Goal: Task Accomplishment & Management: Use online tool/utility

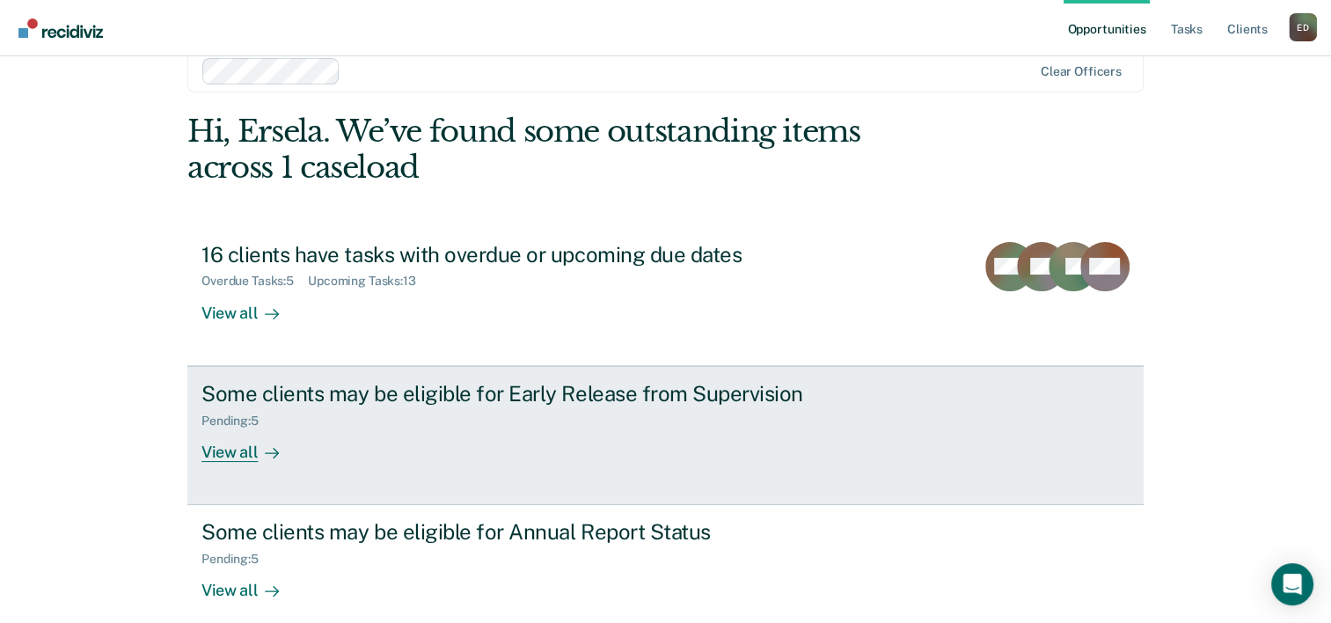
scroll to position [54, 0]
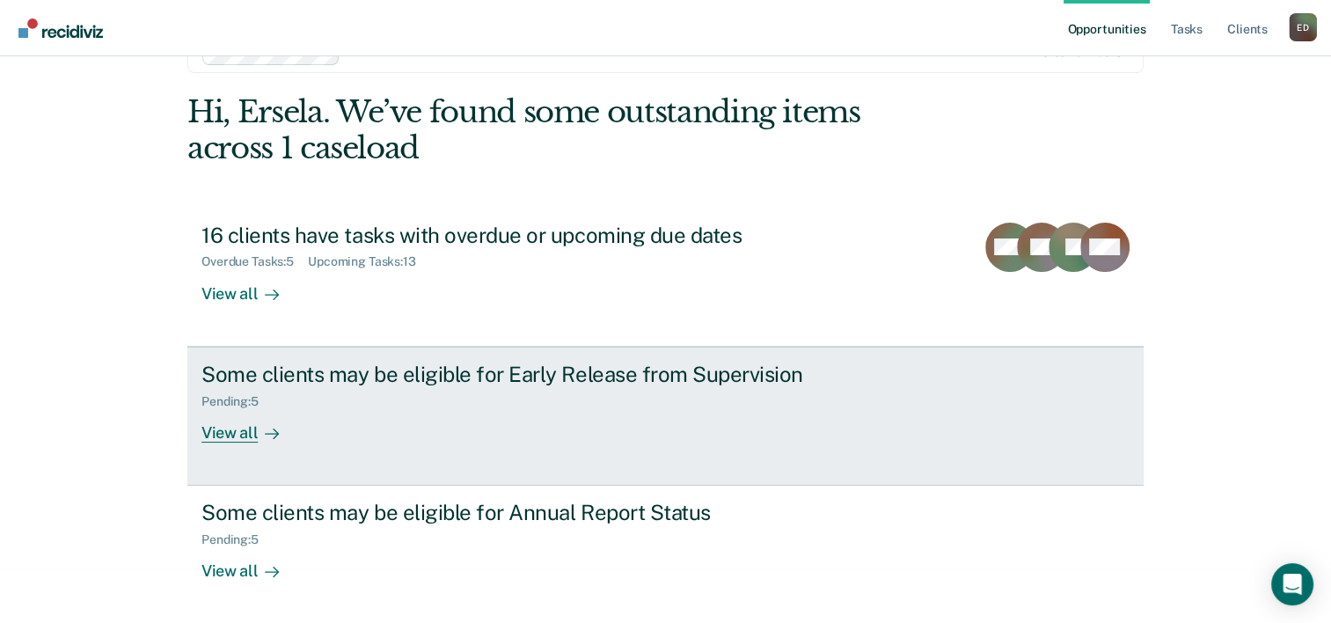
click at [231, 441] on div "View all" at bounding box center [250, 425] width 99 height 34
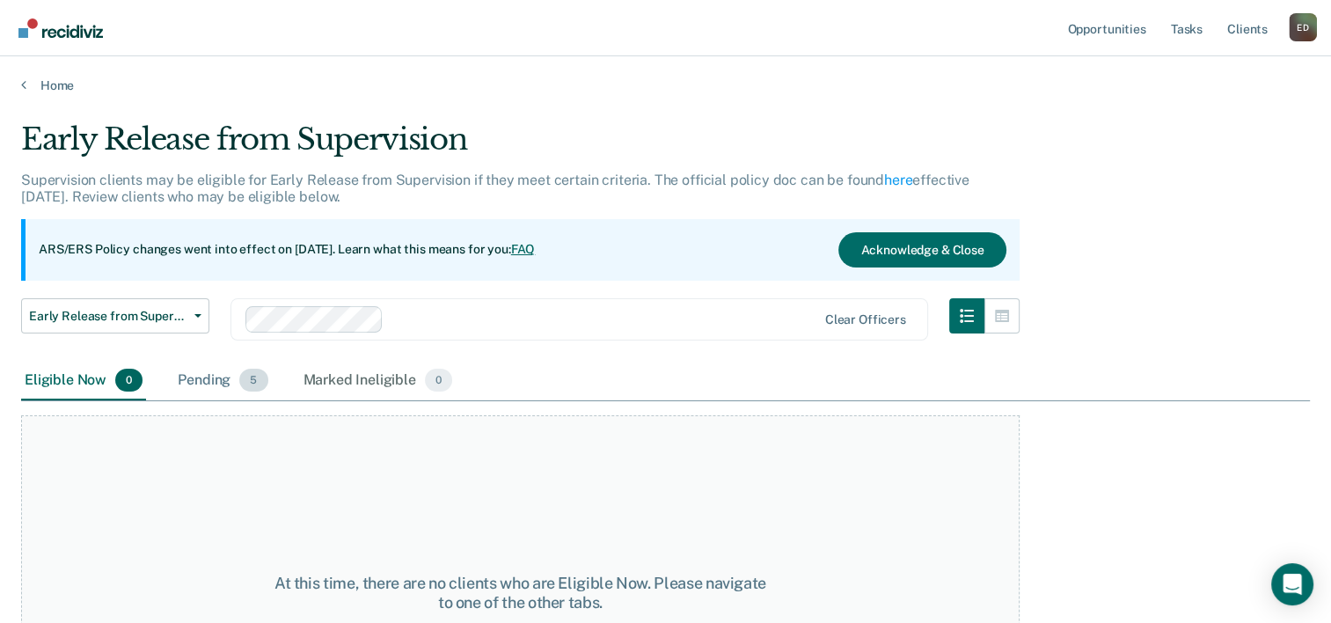
click at [253, 378] on span "5" at bounding box center [253, 380] width 28 height 23
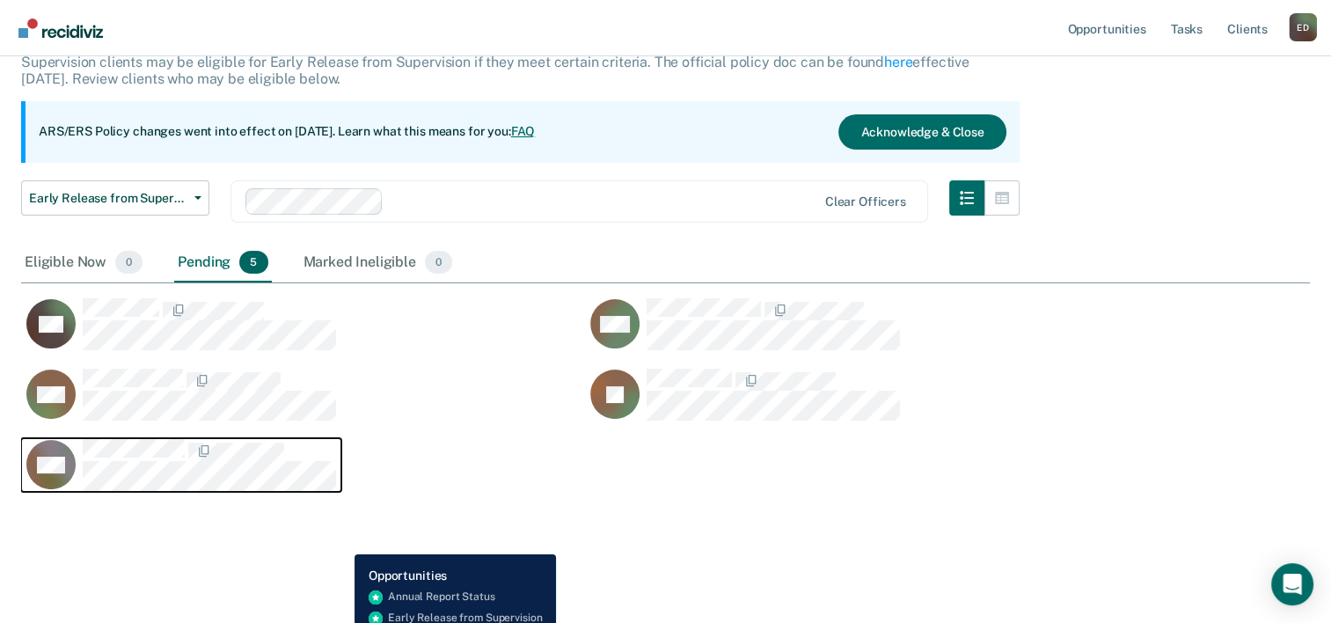
scroll to position [128, 0]
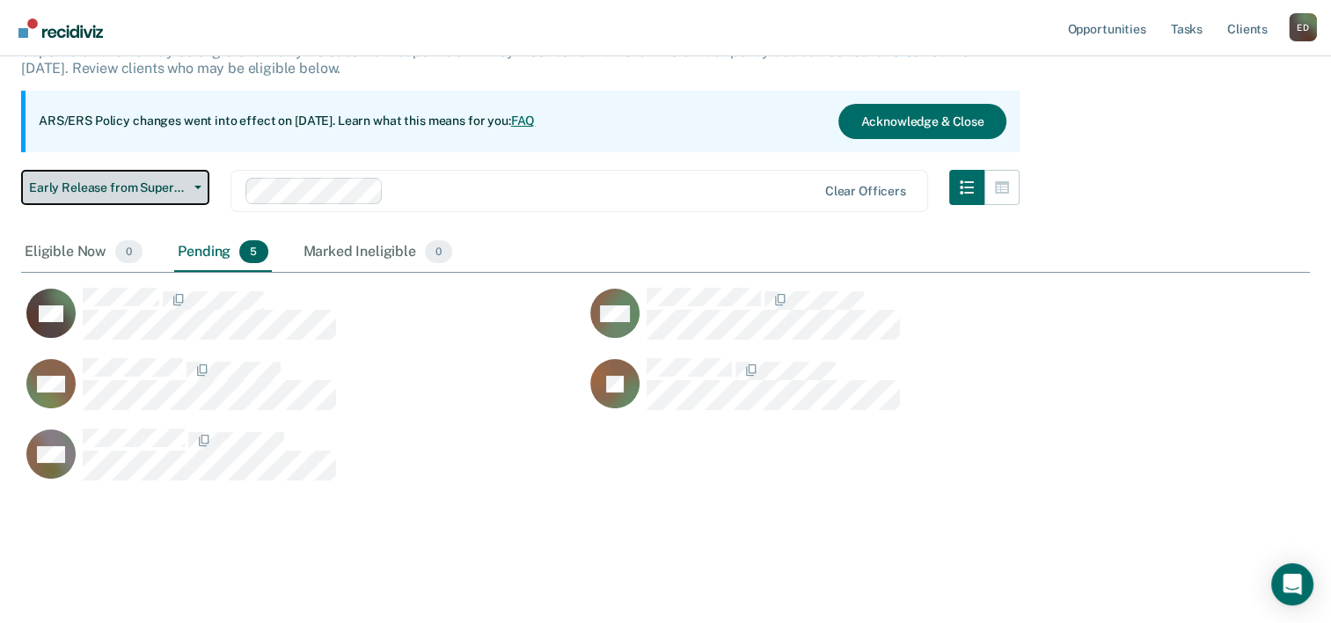
click at [137, 187] on span "Early Release from Supervision" at bounding box center [108, 187] width 158 height 15
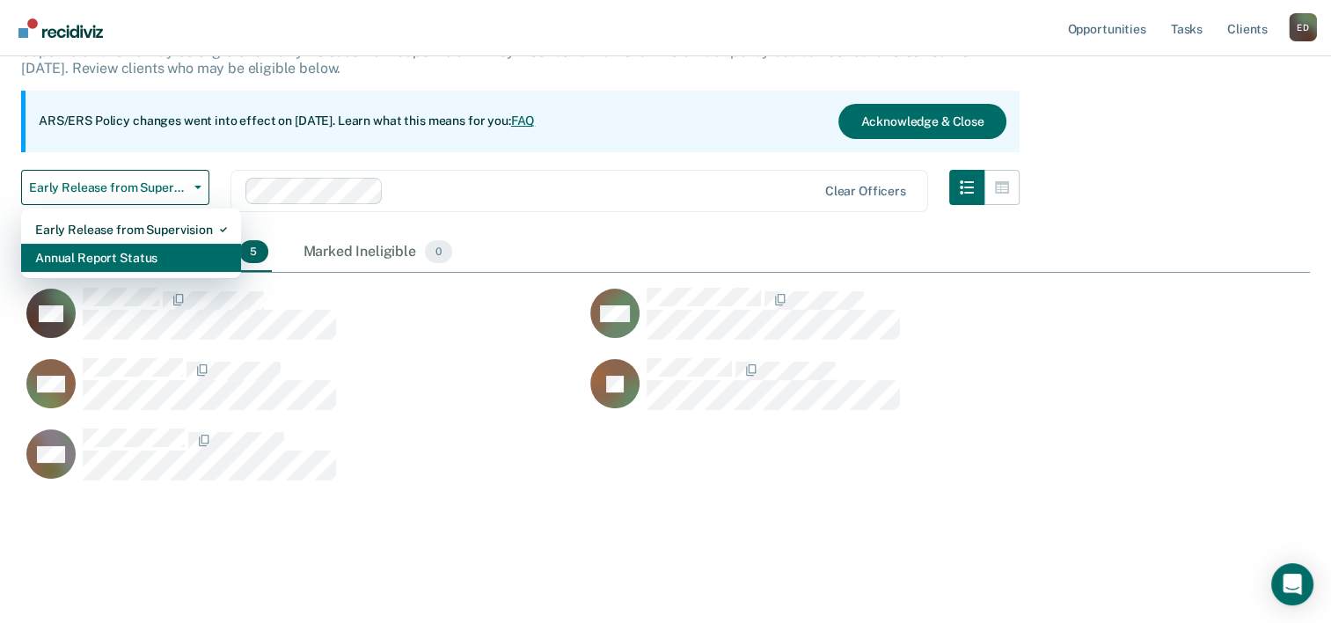
click at [136, 257] on div "Annual Report Status" at bounding box center [131, 258] width 192 height 28
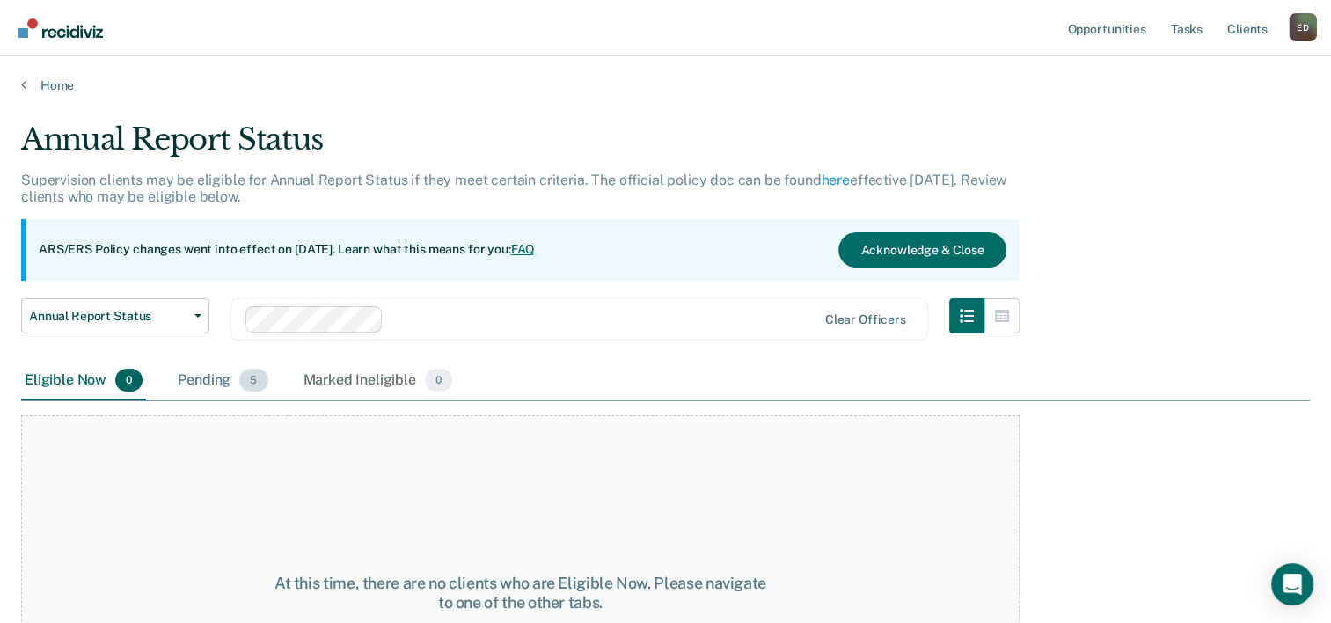
click at [225, 380] on div "Pending 5" at bounding box center [222, 381] width 97 height 39
click at [174, 309] on span "Annual Report Status" at bounding box center [108, 316] width 158 height 15
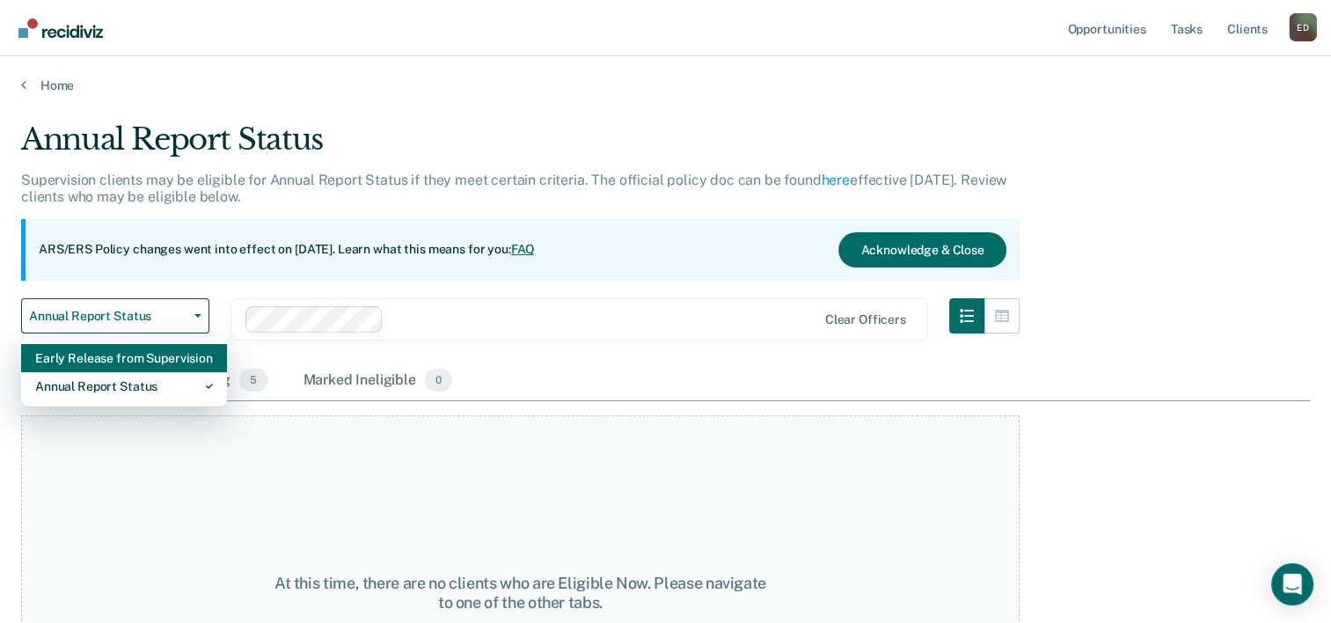
click at [155, 359] on div "Early Release from Supervision" at bounding box center [124, 358] width 178 height 28
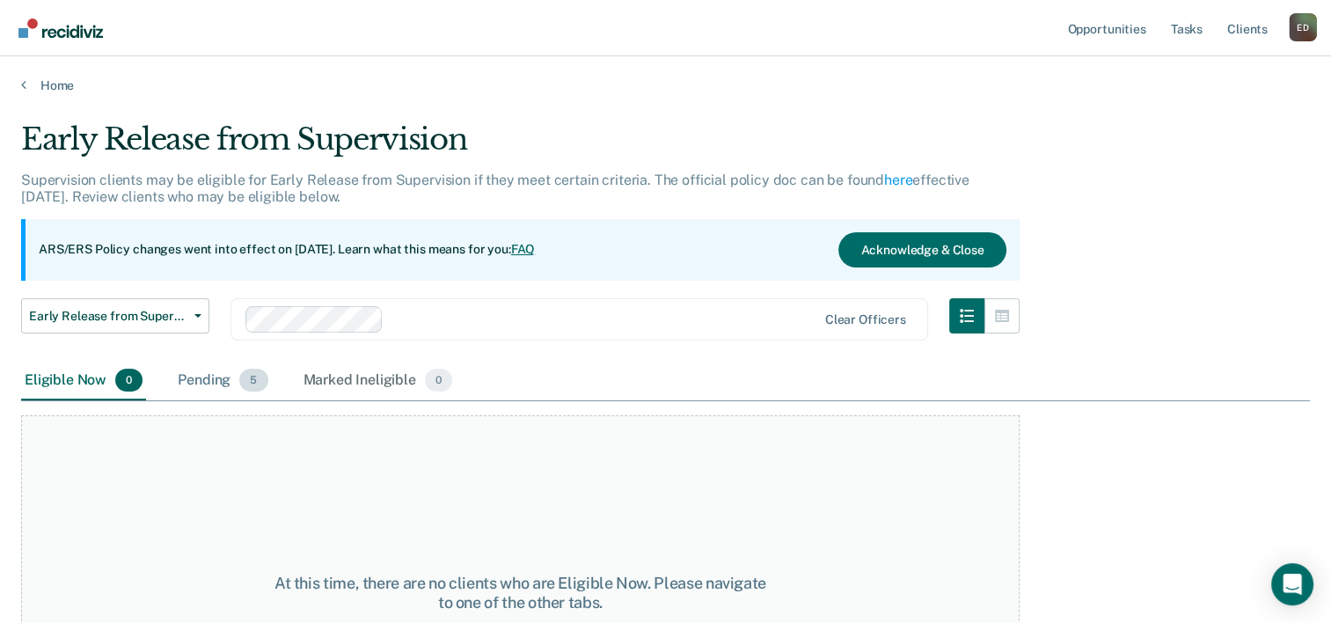
click at [228, 386] on div "Pending 5" at bounding box center [222, 381] width 97 height 39
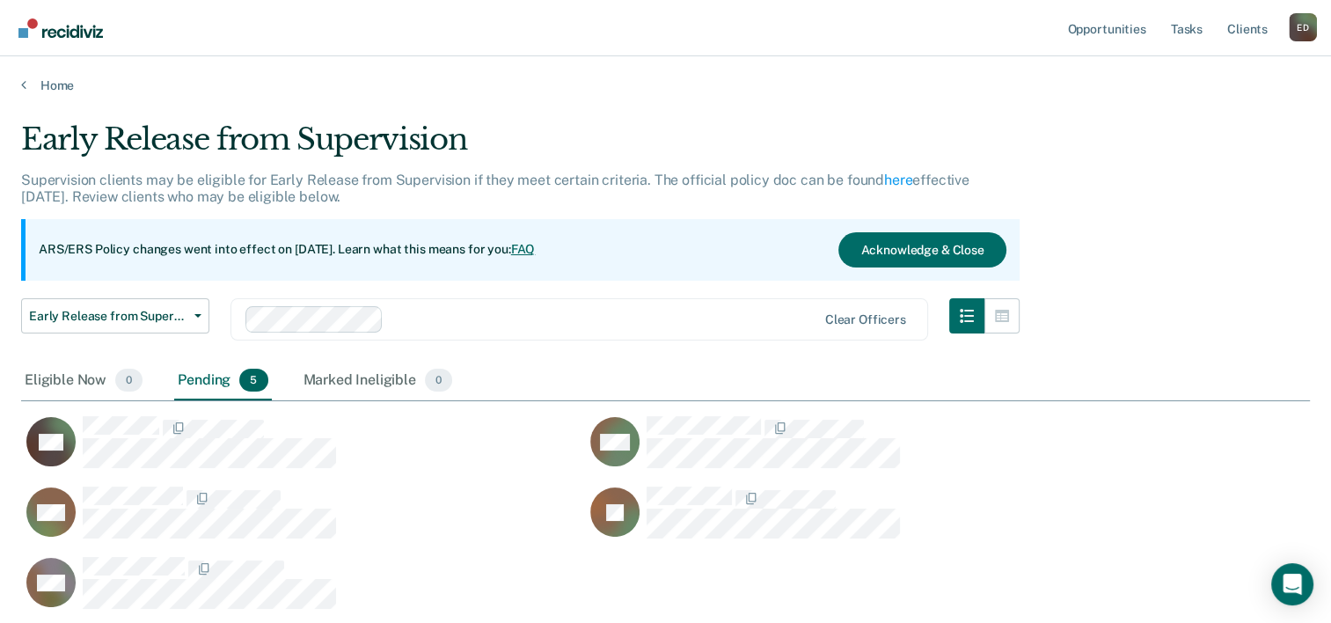
scroll to position [2, 0]
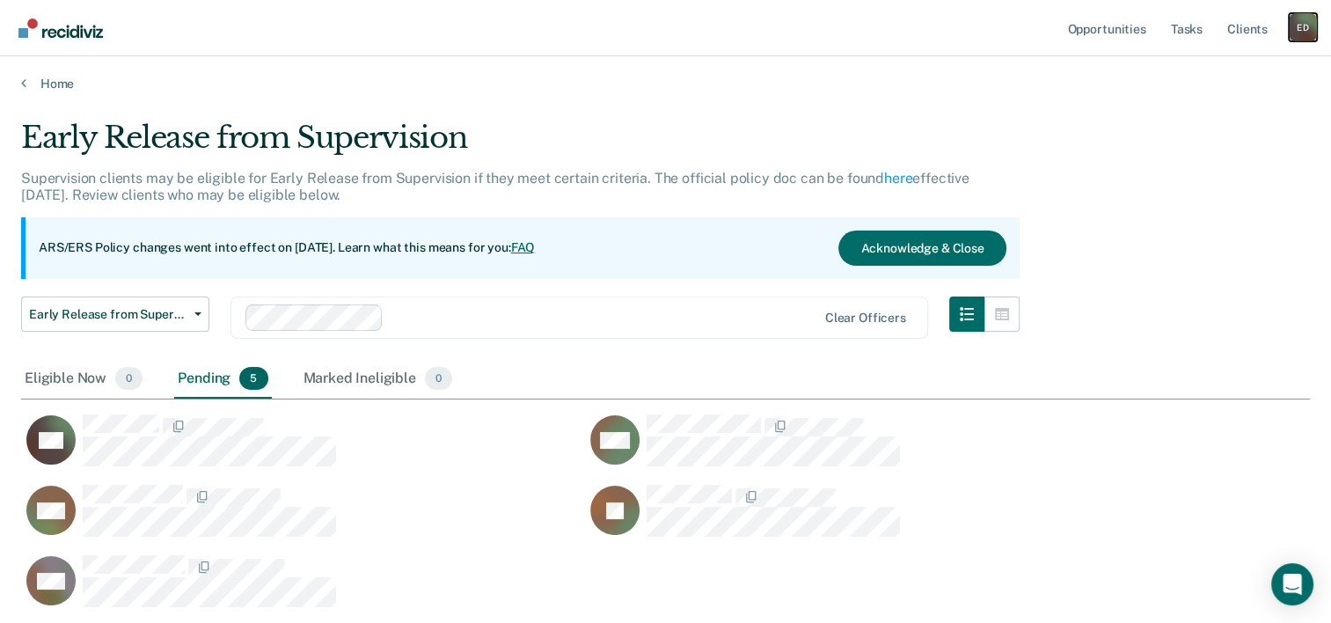
click at [1299, 27] on div "E D" at bounding box center [1303, 27] width 28 height 28
click at [1185, 122] on link "Log Out" at bounding box center [1232, 115] width 142 height 15
